Goal: Task Accomplishment & Management: Manage account settings

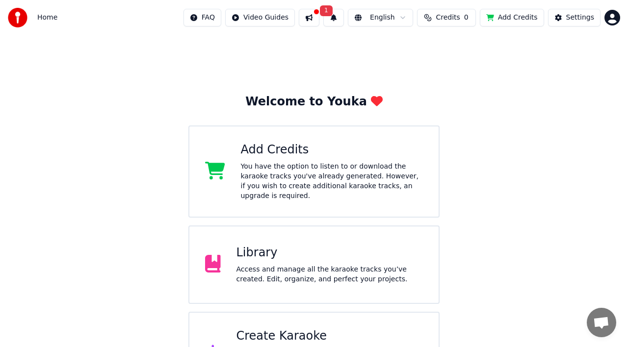
click at [489, 132] on div "Welcome to Youka Add Credits You have the option to listen to or download the k…" at bounding box center [314, 214] width 628 height 359
click at [617, 18] on html "Home FAQ Video Guides 1 English Credits 0 Add Credits Settings Welcome to Youka…" at bounding box center [314, 197] width 628 height 394
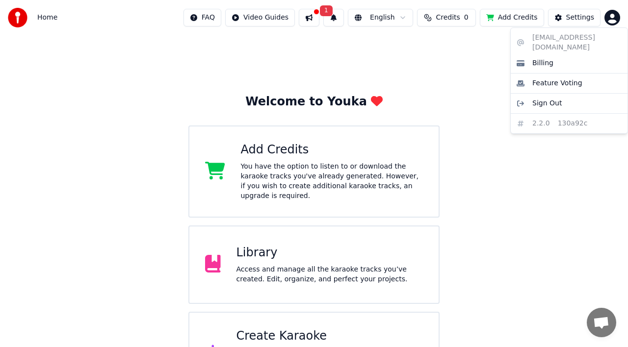
click at [611, 19] on html "Home FAQ Video Guides 1 English Credits 0 Add Credits Settings Welcome to Youka…" at bounding box center [314, 197] width 628 height 394
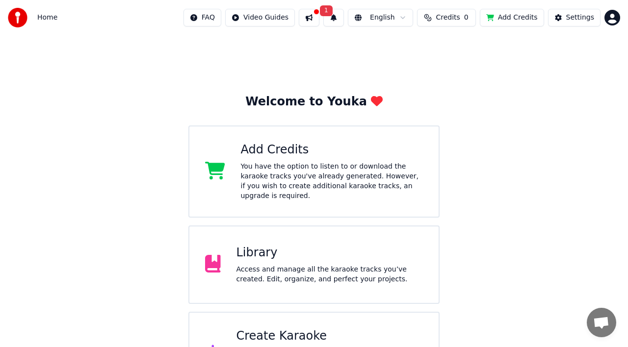
click at [320, 235] on div "Library Access and manage all the karaoke tracks you’ve created. Edit, organize…" at bounding box center [313, 265] width 251 height 79
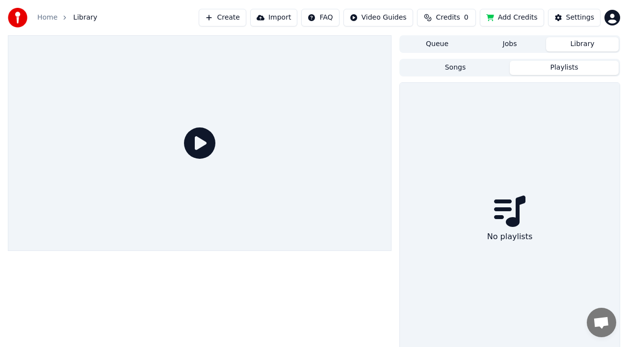
click at [544, 68] on button "Playlists" at bounding box center [564, 68] width 109 height 14
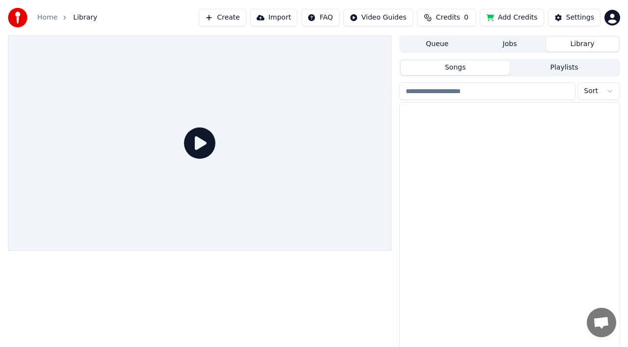
click at [484, 66] on button "Songs" at bounding box center [455, 68] width 109 height 14
click at [52, 17] on link "Home" at bounding box center [47, 18] width 20 height 10
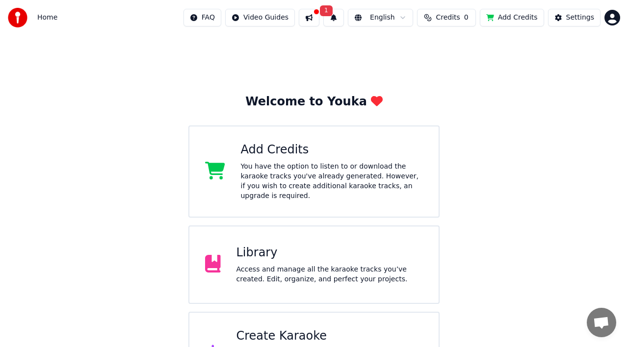
click at [562, 116] on div "Welcome to Youka Add Credits You have the option to listen to or download the k…" at bounding box center [314, 214] width 628 height 359
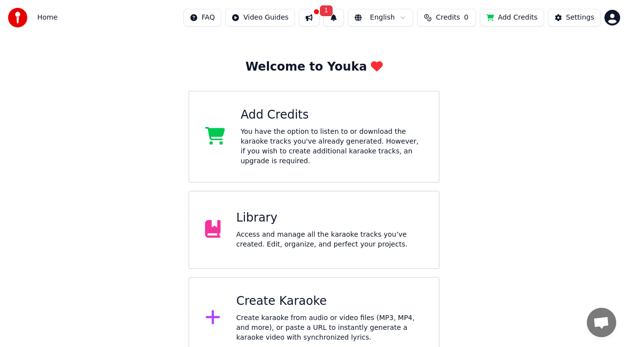
scroll to position [37, 0]
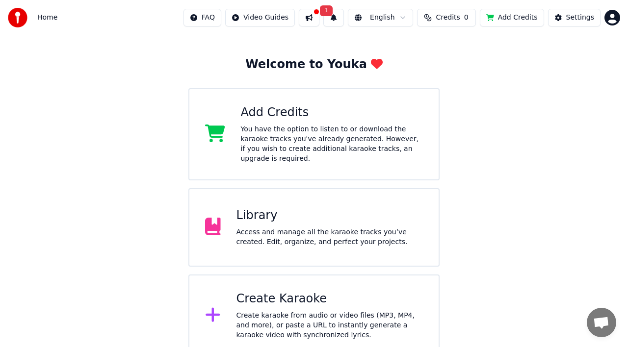
click at [213, 308] on icon at bounding box center [213, 315] width 14 height 14
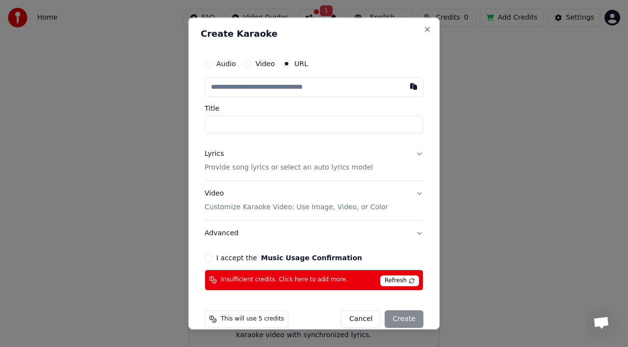
click at [366, 318] on button "Cancel" at bounding box center [361, 320] width 40 height 18
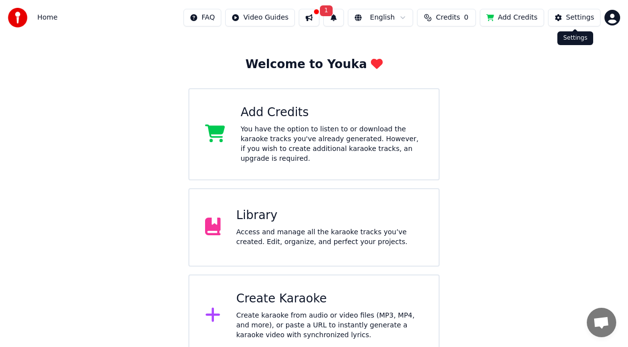
click at [563, 17] on button "Settings" at bounding box center [574, 18] width 53 height 18
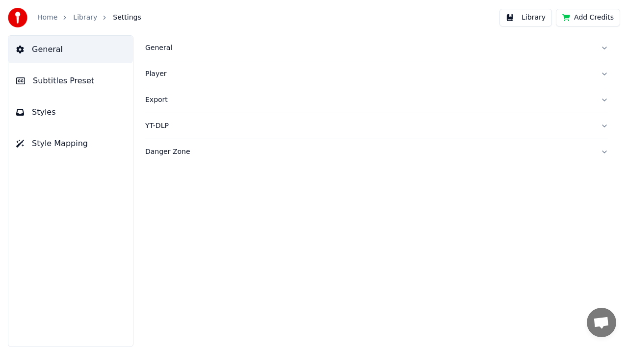
click at [159, 75] on div "Player" at bounding box center [368, 74] width 447 height 10
click at [605, 48] on button "General" at bounding box center [376, 48] width 463 height 26
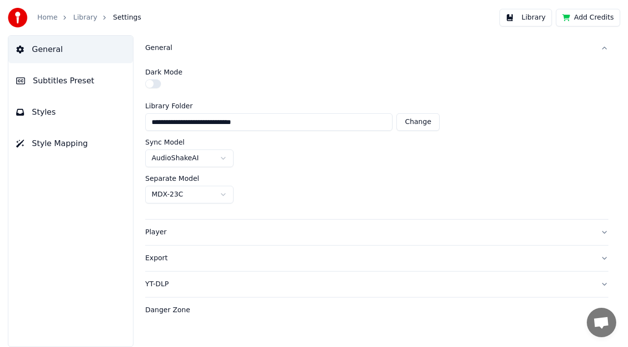
click at [605, 48] on button "General" at bounding box center [376, 48] width 463 height 26
